Goal: Find contact information: Find contact information

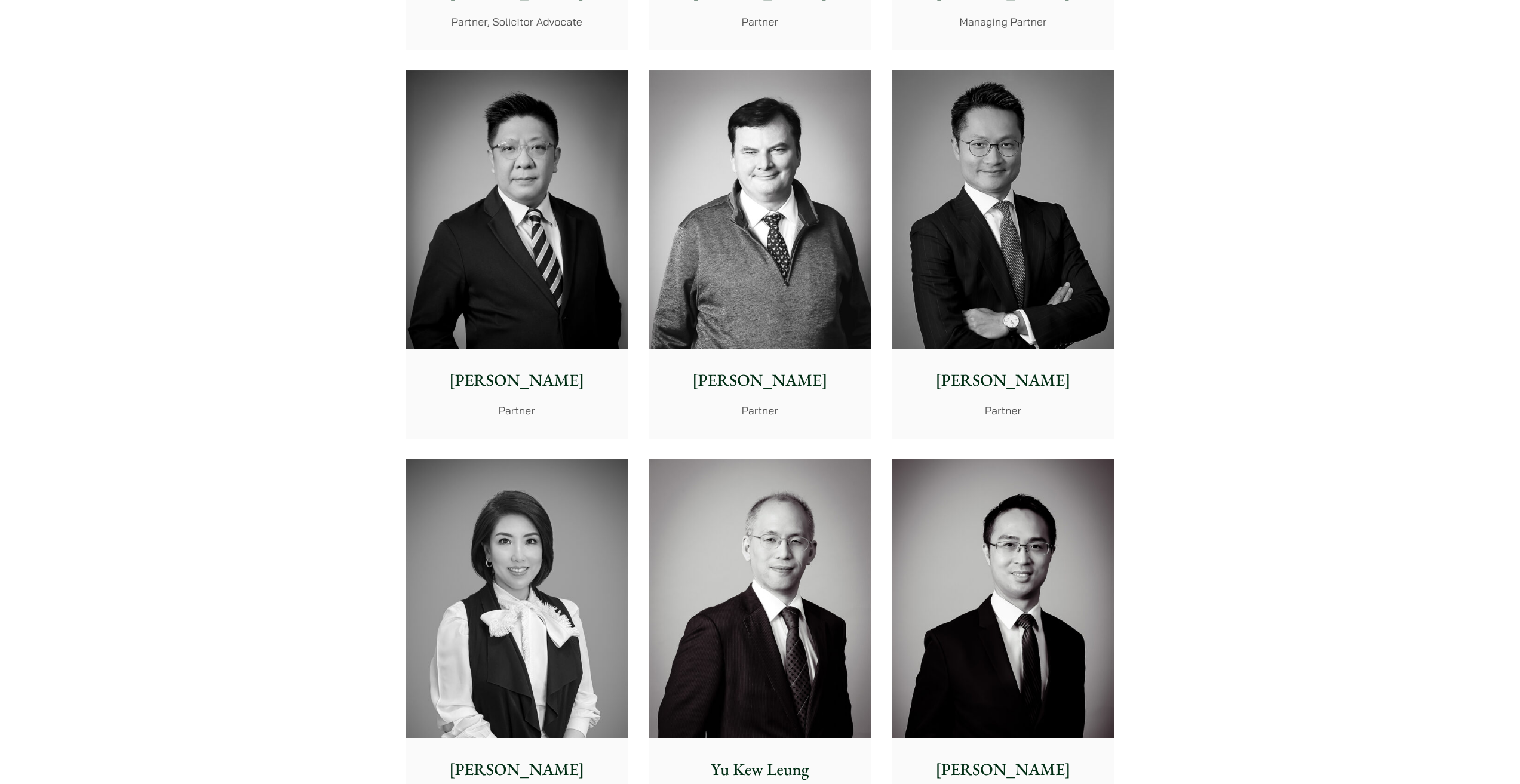
scroll to position [836, 0]
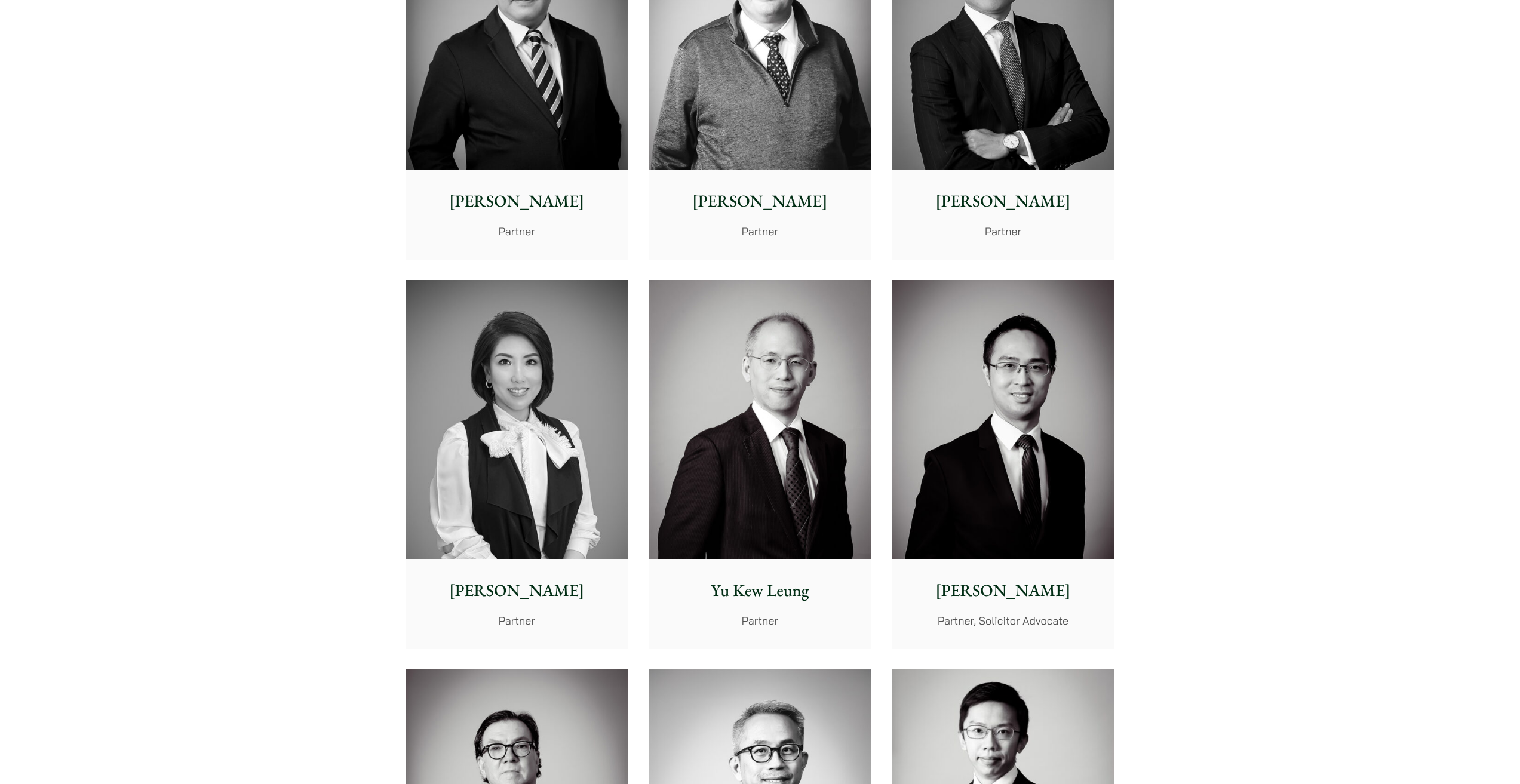
click at [974, 353] on img at bounding box center [1003, 420] width 222 height 279
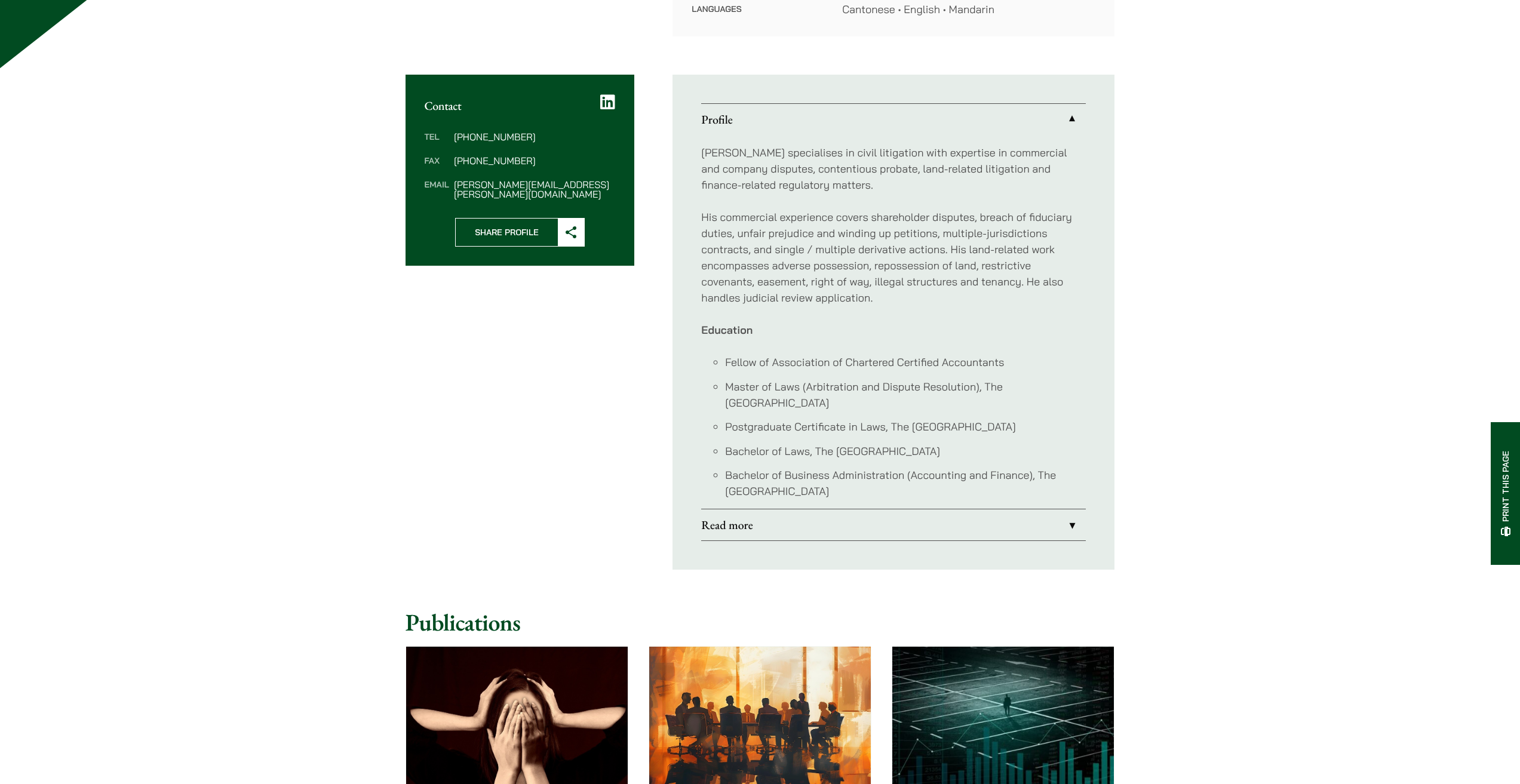
scroll to position [538, 0]
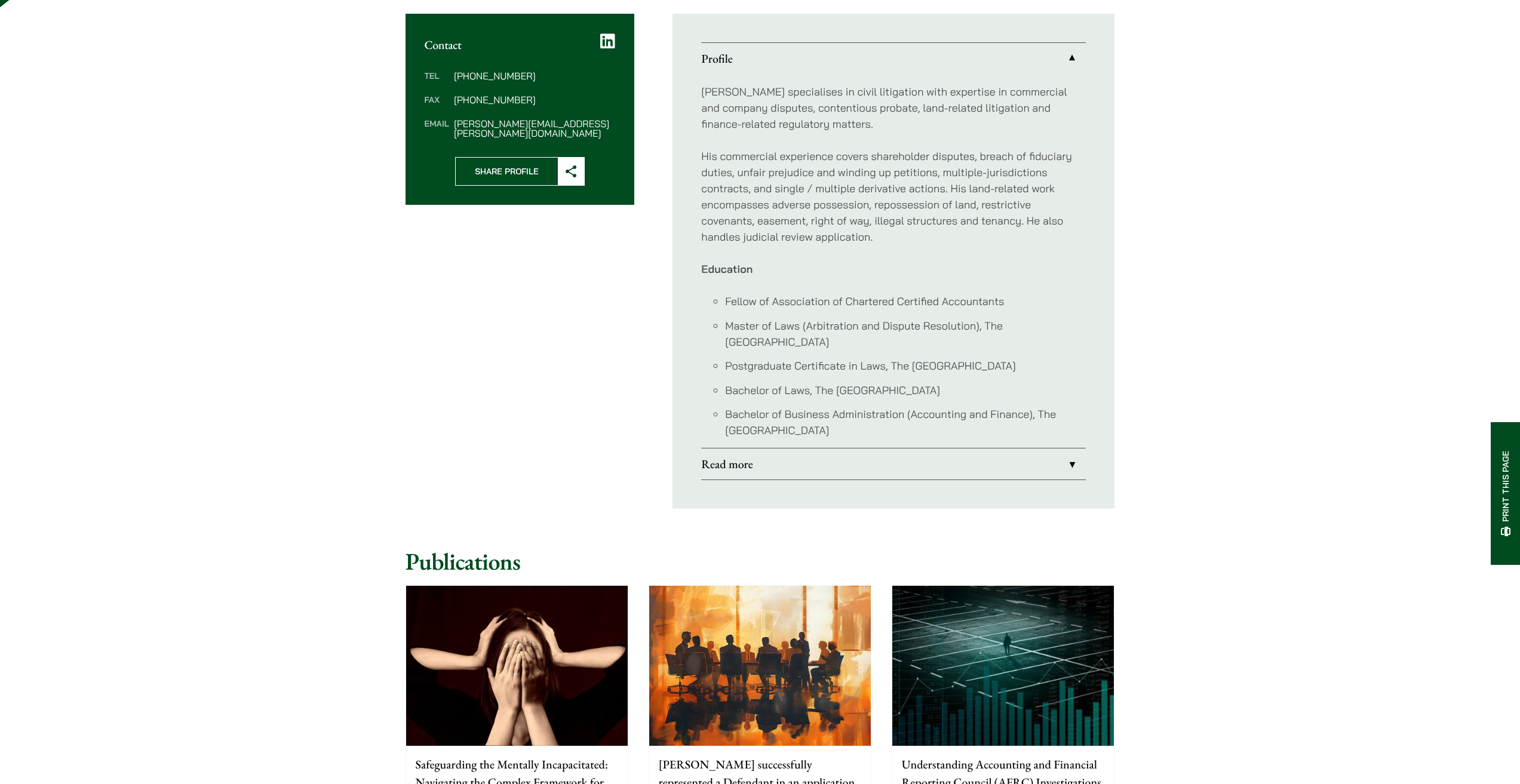
click at [901, 449] on link "Read more" at bounding box center [893, 464] width 384 height 31
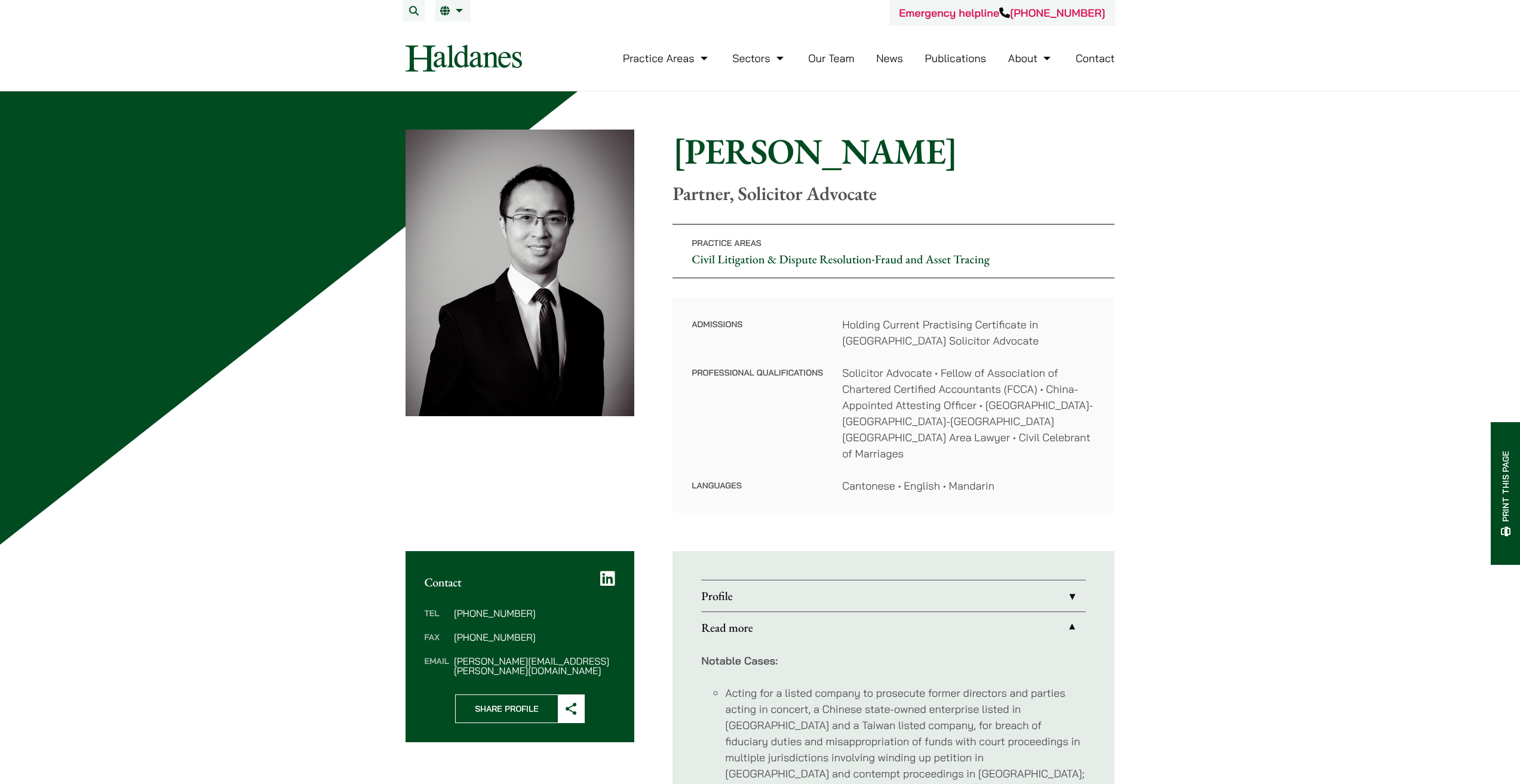
click at [843, 478] on dd "Cantonese • English • Mandarin" at bounding box center [968, 485] width 253 height 16
click at [729, 345] on dt "Admissions" at bounding box center [757, 340] width 131 height 48
click at [1093, 56] on link "Contact" at bounding box center [1095, 58] width 40 height 14
